Goal: Task Accomplishment & Management: Complete application form

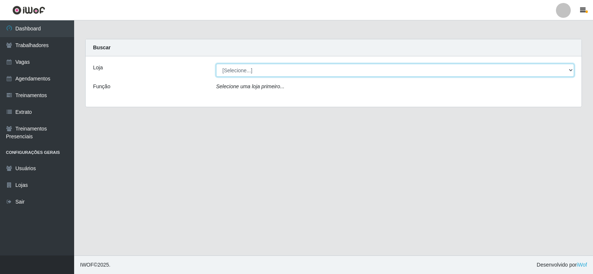
click at [318, 73] on select "[Selecione...] Necão Restaurante" at bounding box center [395, 70] width 358 height 13
select select "334"
click at [216, 64] on select "[Selecione...] Necão Restaurante" at bounding box center [395, 70] width 358 height 13
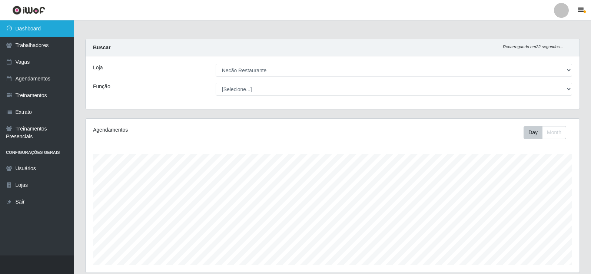
click at [51, 25] on link "Dashboard" at bounding box center [37, 28] width 74 height 17
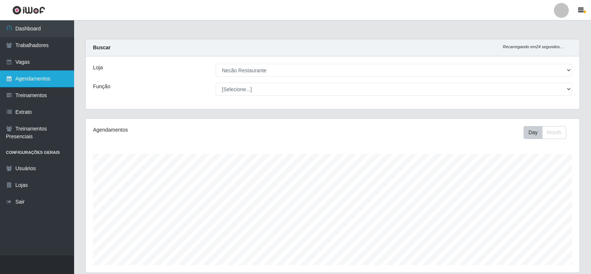
click at [29, 78] on link "Agendamentos" at bounding box center [37, 78] width 74 height 17
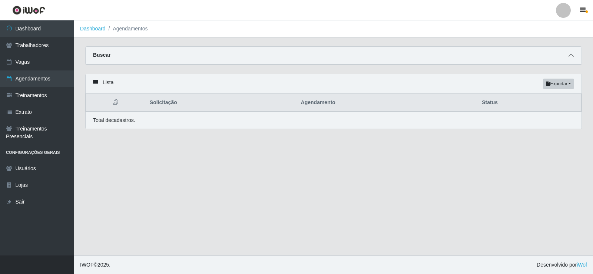
click at [570, 58] on icon at bounding box center [570, 55] width 5 height 5
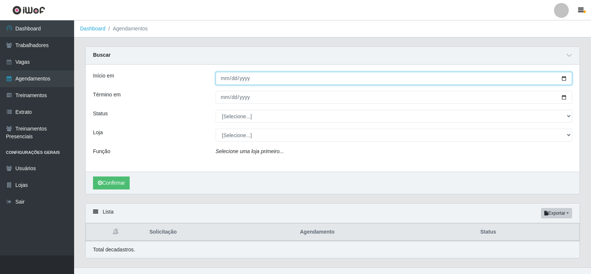
click at [263, 81] on input "Início em" at bounding box center [394, 78] width 356 height 13
click at [565, 79] on input "Início em" at bounding box center [394, 78] width 356 height 13
type input "[DATE]"
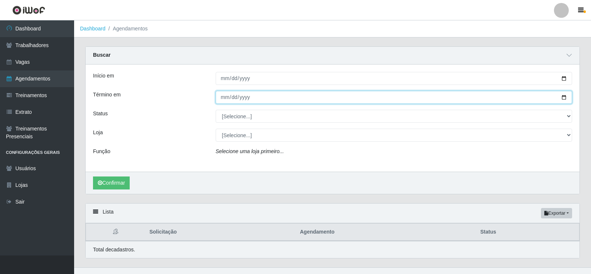
click at [562, 97] on input "Término em" at bounding box center [394, 97] width 356 height 13
type input "[DATE]"
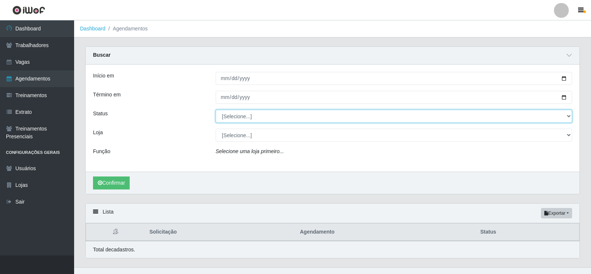
click at [304, 118] on select "[Selecione...] AGENDADO AGUARDANDO LIBERAR EM ANDAMENTO EM REVISÃO FINALIZADO C…" at bounding box center [394, 116] width 356 height 13
select select "AGENDADO"
click at [216, 110] on select "[Selecione...] AGENDADO AGUARDANDO LIBERAR EM ANDAMENTO EM REVISÃO FINALIZADO C…" at bounding box center [394, 116] width 356 height 13
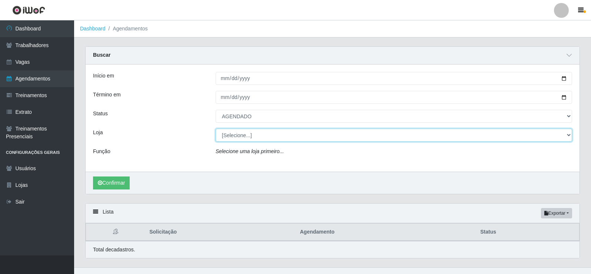
click at [267, 134] on select "[Selecione...] Necão Restaurante" at bounding box center [394, 135] width 356 height 13
select select "334"
click at [216, 129] on select "[Selecione...] Necão Restaurante" at bounding box center [394, 135] width 356 height 13
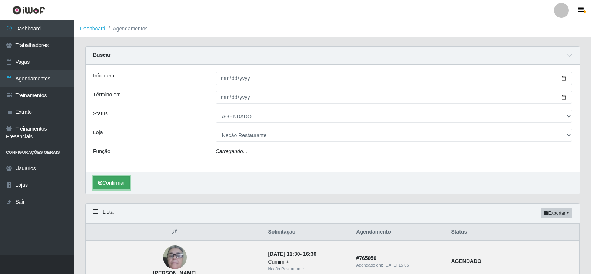
click at [109, 186] on button "Confirmar" at bounding box center [111, 182] width 37 height 13
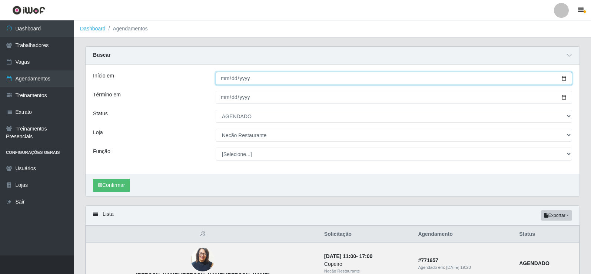
click at [563, 79] on input "[DATE]" at bounding box center [394, 78] width 356 height 13
type input "[DATE]"
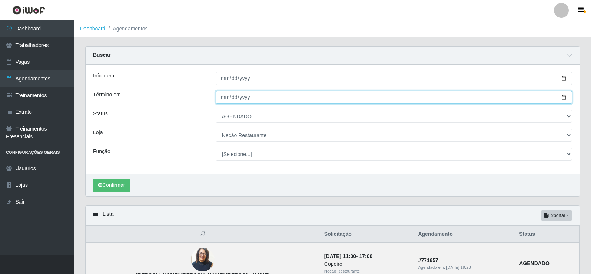
click at [563, 96] on input "[DATE]" at bounding box center [394, 97] width 356 height 13
type input "[DATE]"
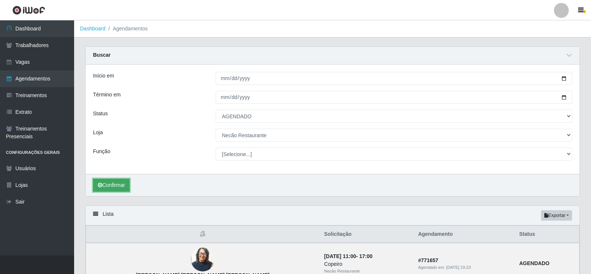
click at [123, 184] on button "Confirmar" at bounding box center [111, 184] width 37 height 13
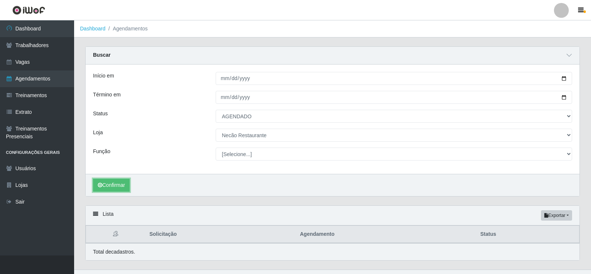
scroll to position [14, 0]
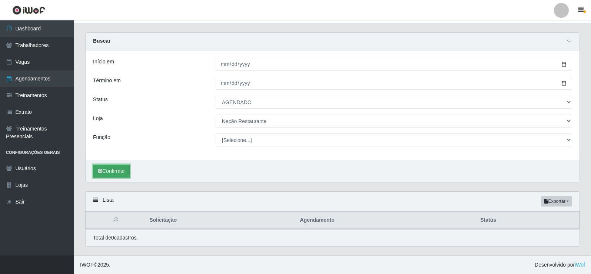
click at [124, 172] on button "Confirmar" at bounding box center [111, 170] width 37 height 13
click at [115, 171] on button "Confirmar" at bounding box center [111, 170] width 37 height 13
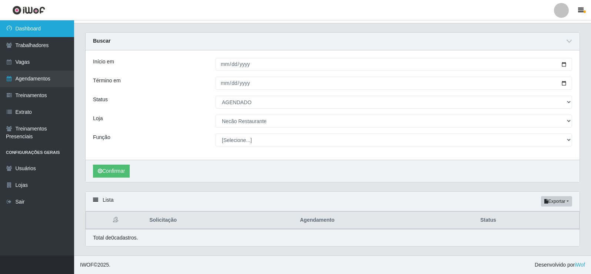
click at [48, 29] on link "Dashboard" at bounding box center [37, 28] width 74 height 17
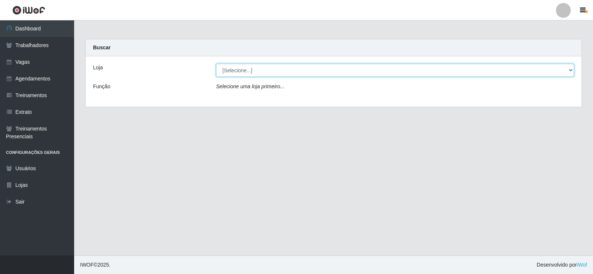
click at [268, 70] on select "[Selecione...] Necão Restaurante" at bounding box center [395, 70] width 358 height 13
select select "334"
click at [216, 64] on select "[Selecione...] Necão Restaurante" at bounding box center [395, 70] width 358 height 13
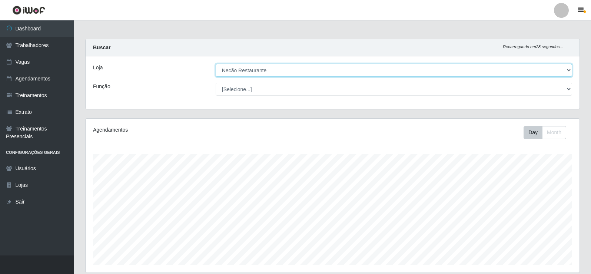
scroll to position [86, 0]
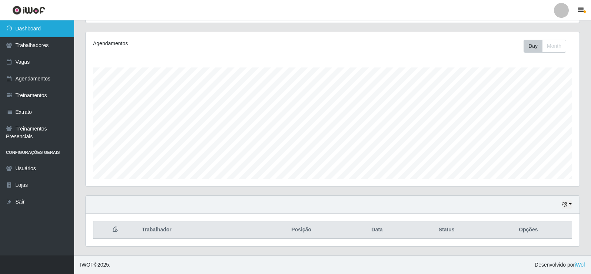
click at [54, 33] on link "Dashboard" at bounding box center [37, 28] width 74 height 17
